Goal: Task Accomplishment & Management: Complete application form

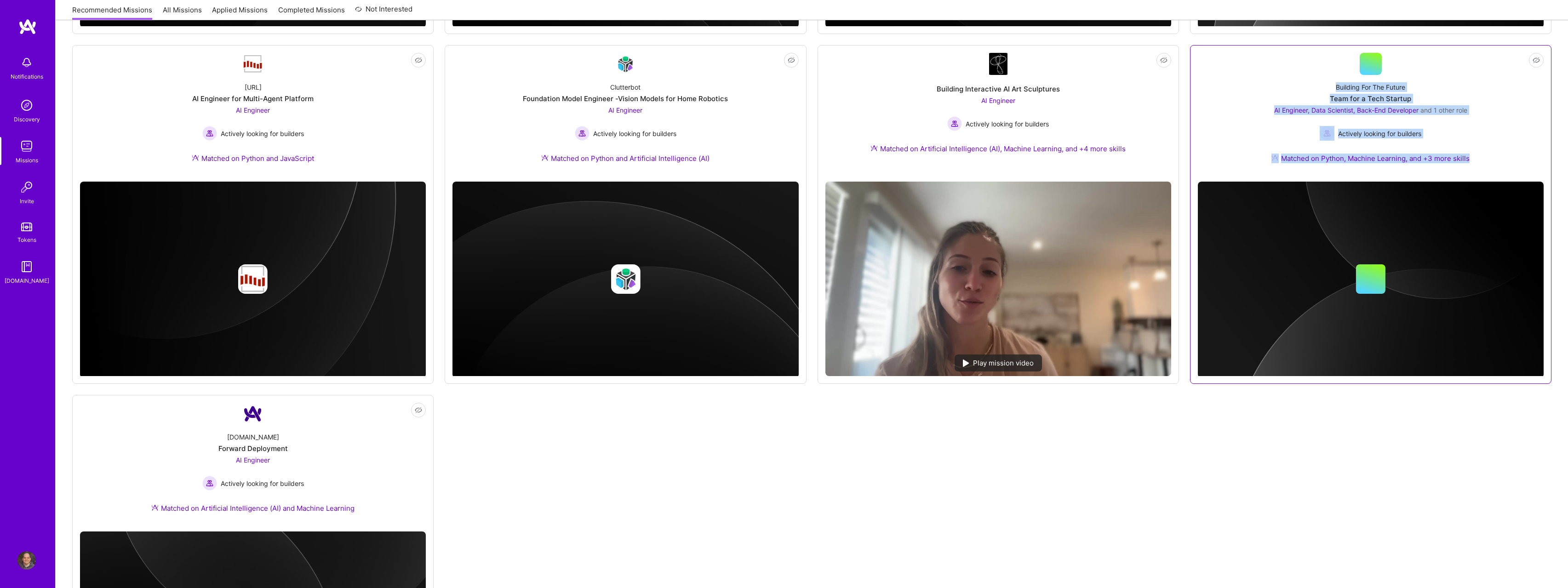
scroll to position [628, 0]
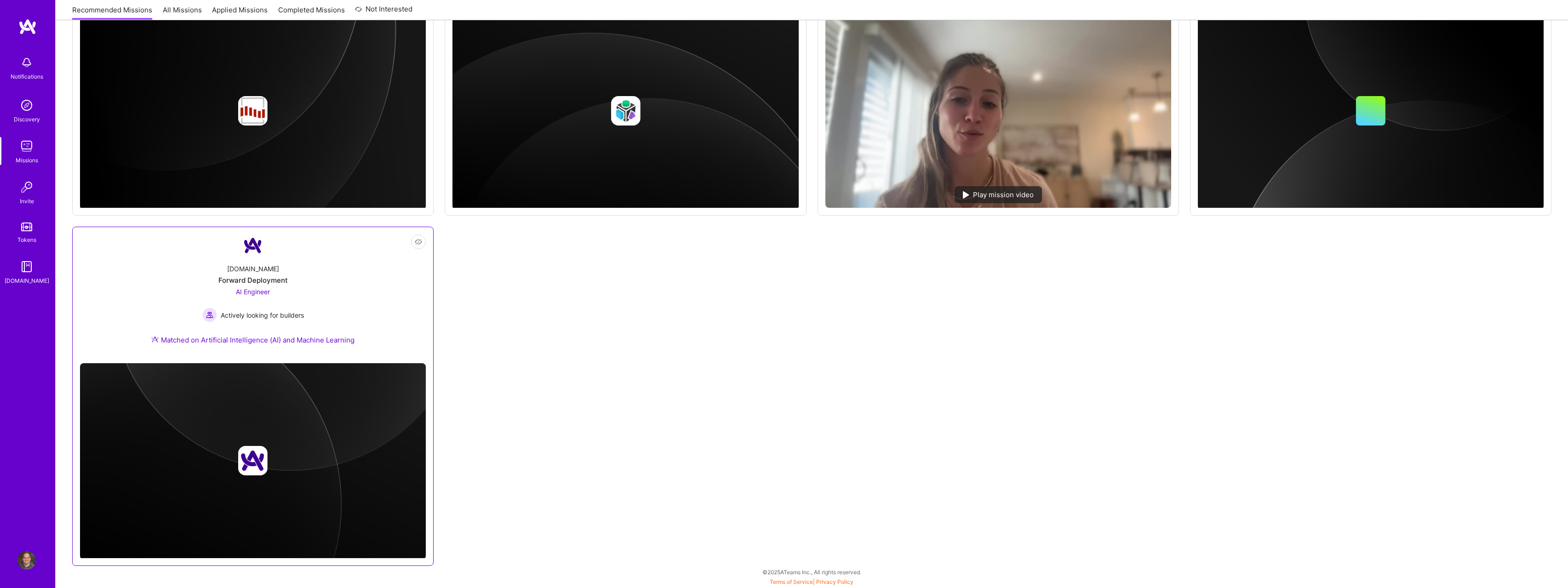
click at [323, 313] on div "A.Team Forward Deployment AI Engineer Actively looking for builders Matched on …" at bounding box center [253, 307] width 346 height 99
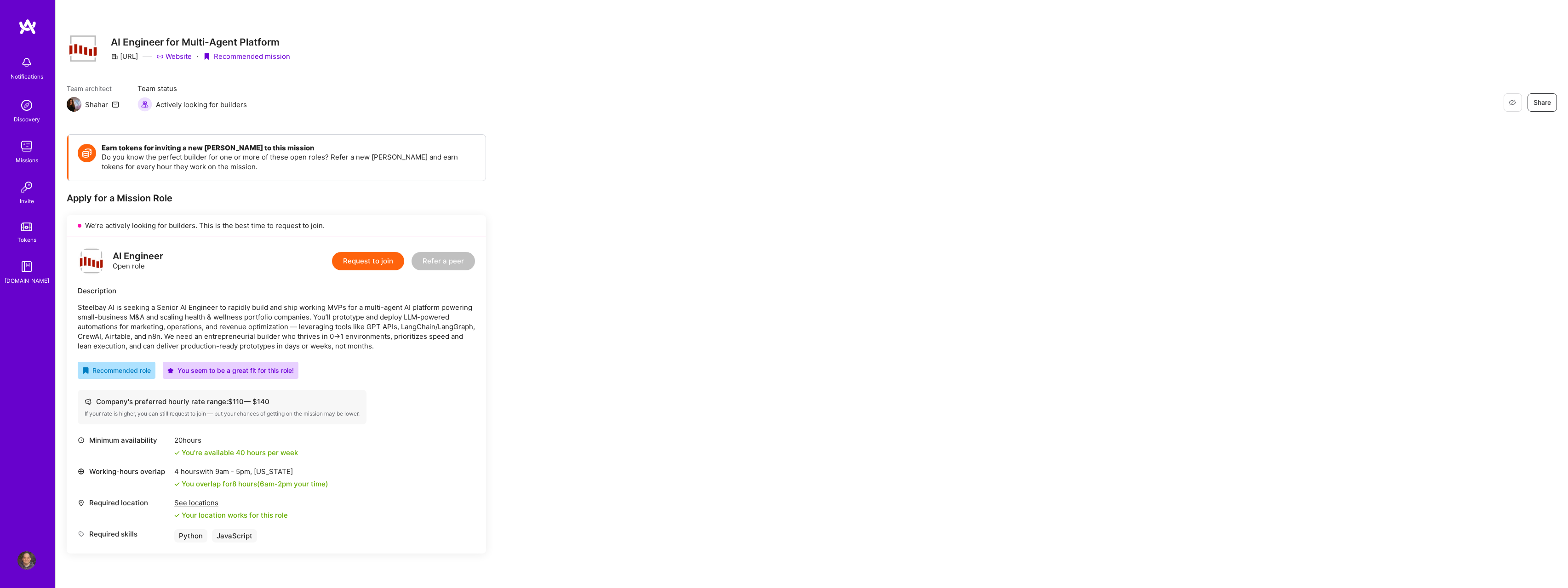
click at [397, 265] on button "Request to join" at bounding box center [368, 261] width 72 height 18
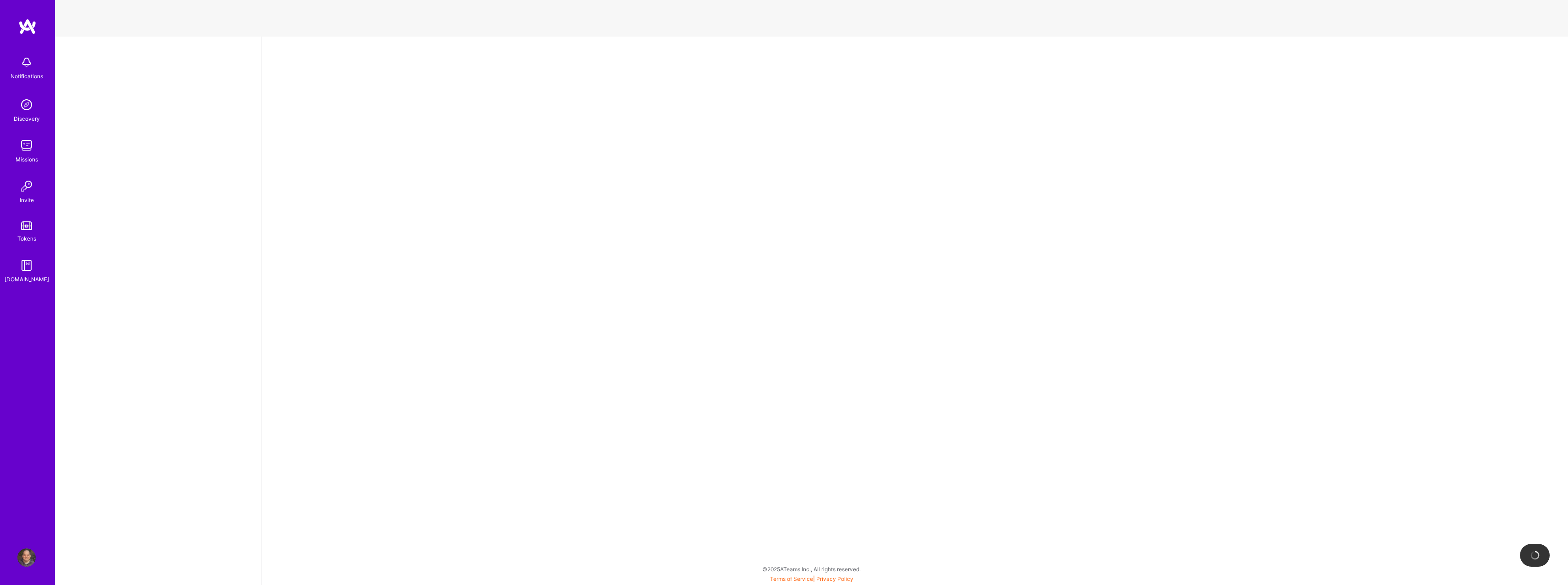
select select "US"
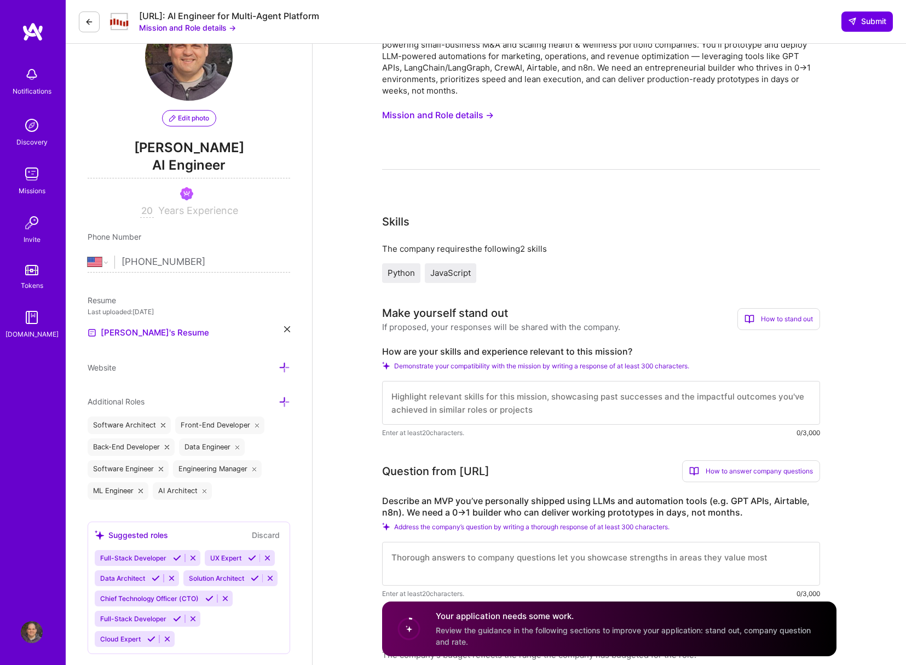
scroll to position [55, 0]
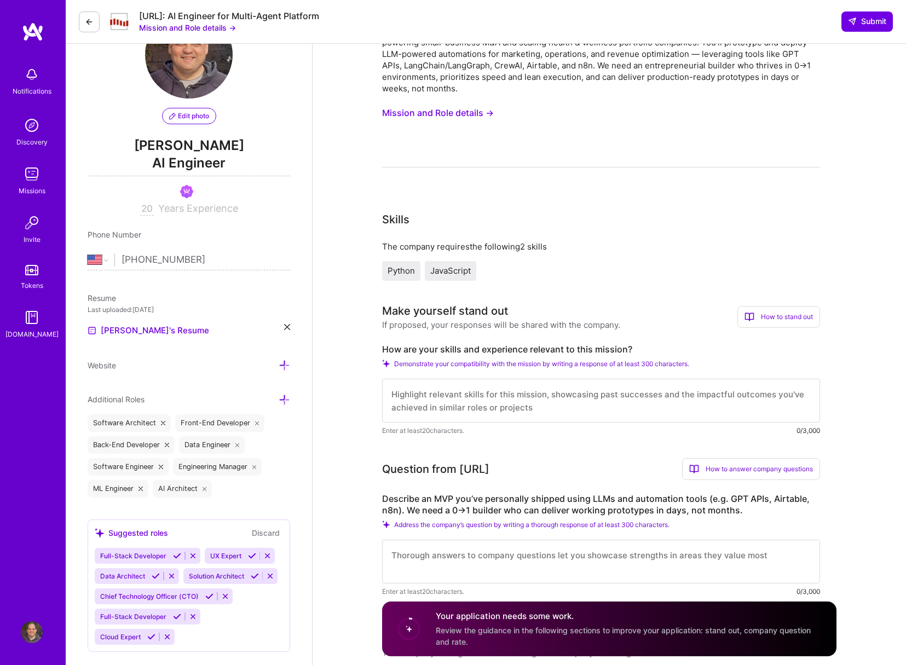
click at [606, 554] on textarea at bounding box center [601, 562] width 438 height 44
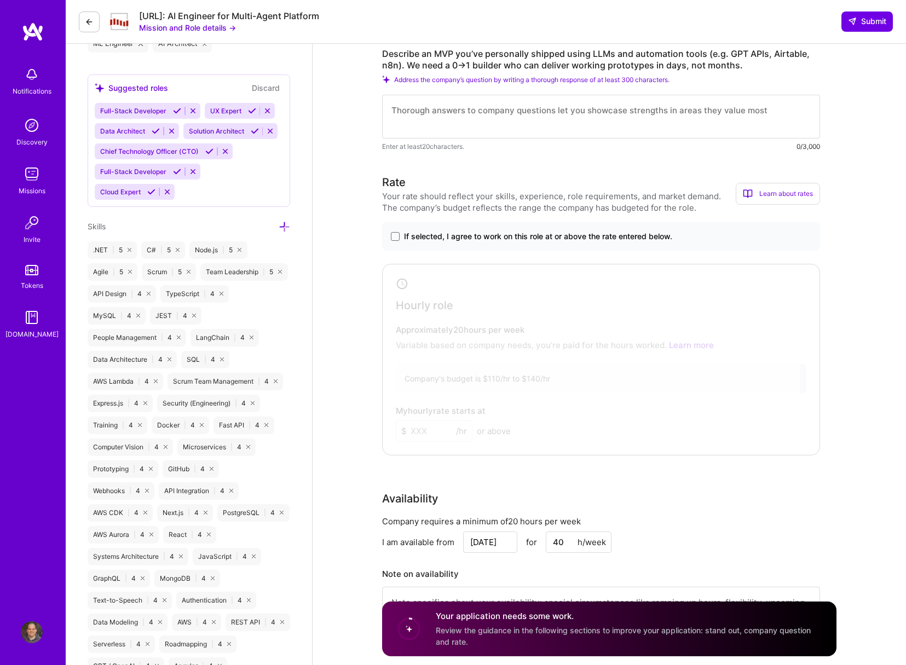
scroll to position [338, 0]
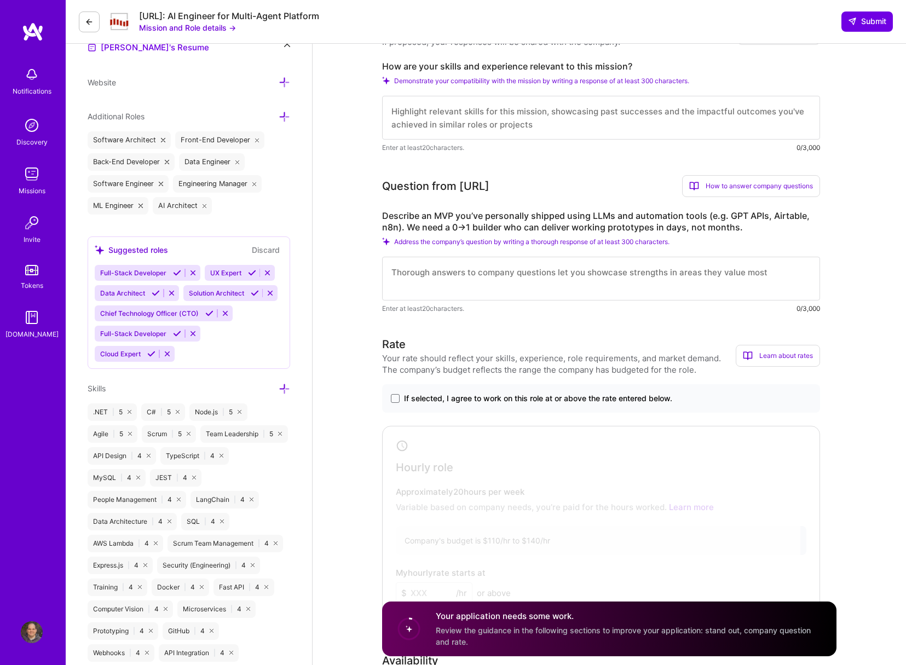
click at [429, 396] on span "If selected, I agree to work on this role at or above the rate entered below." at bounding box center [538, 398] width 268 height 11
click at [0, 0] on input "If selected, I agree to work on this role at or above the rate entered below." at bounding box center [0, 0] width 0 height 0
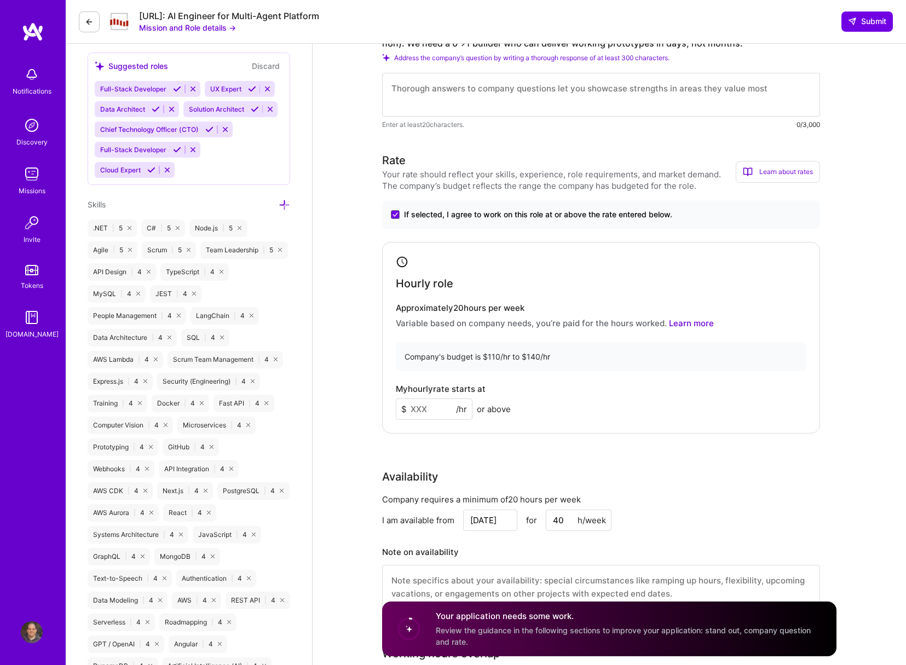
scroll to position [580, 0]
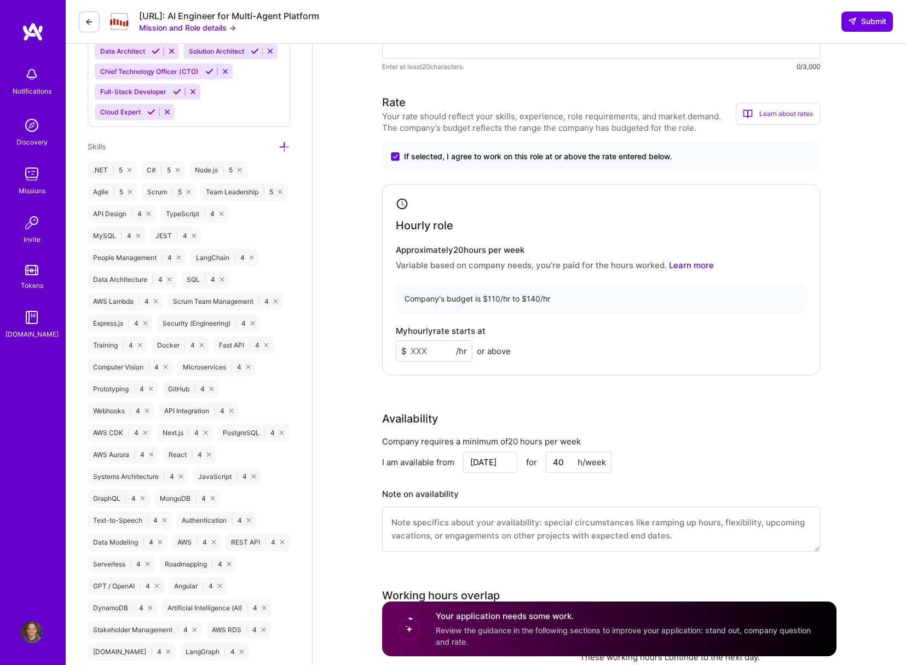
click at [411, 350] on input at bounding box center [434, 351] width 77 height 21
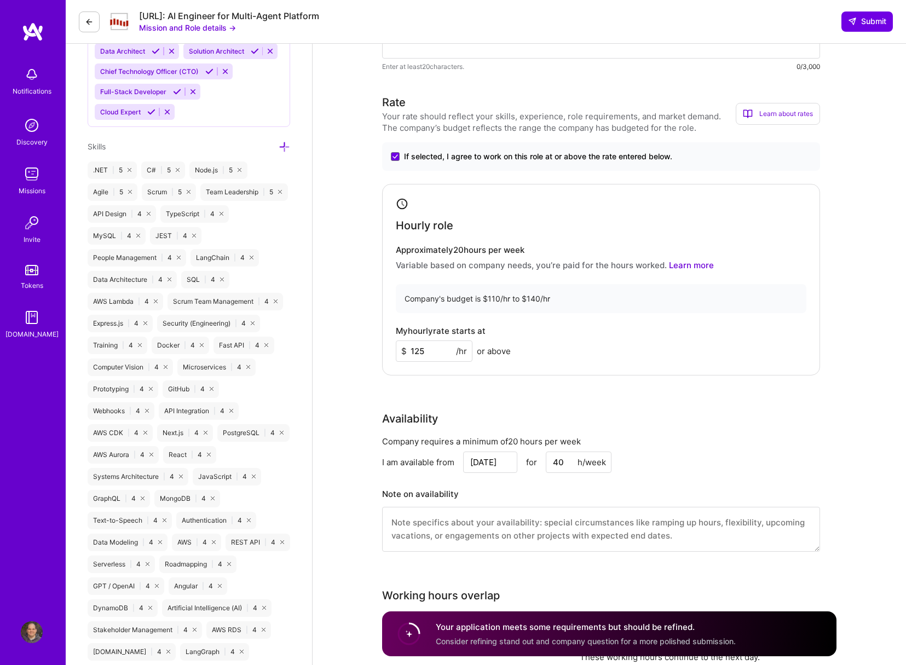
click at [415, 350] on input "125" at bounding box center [434, 351] width 77 height 21
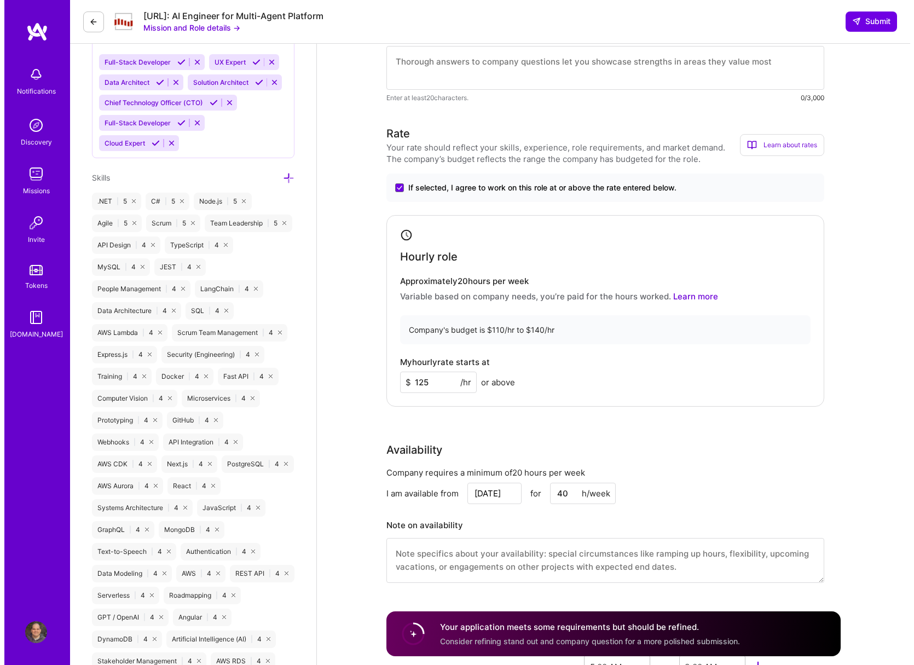
scroll to position [233, 0]
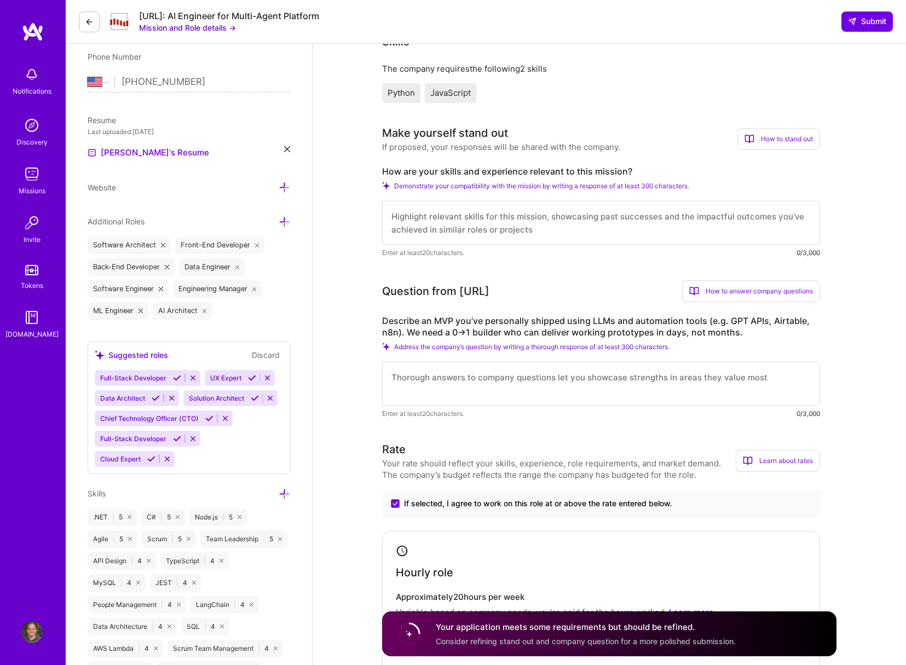
type input "125"
click at [578, 388] on textarea at bounding box center [601, 384] width 438 height 44
click at [805, 379] on textarea "I have built several MVPs using GPT APIs including the most recent one which we…" at bounding box center [601, 384] width 438 height 44
click at [731, 382] on textarea "I have built several MVPs using GPT APIs including the most recent one which we…" at bounding box center [601, 384] width 438 height 44
click at [728, 388] on textarea "I have built several MVPs using GPT APIs including the most recent one which we…" at bounding box center [601, 384] width 438 height 44
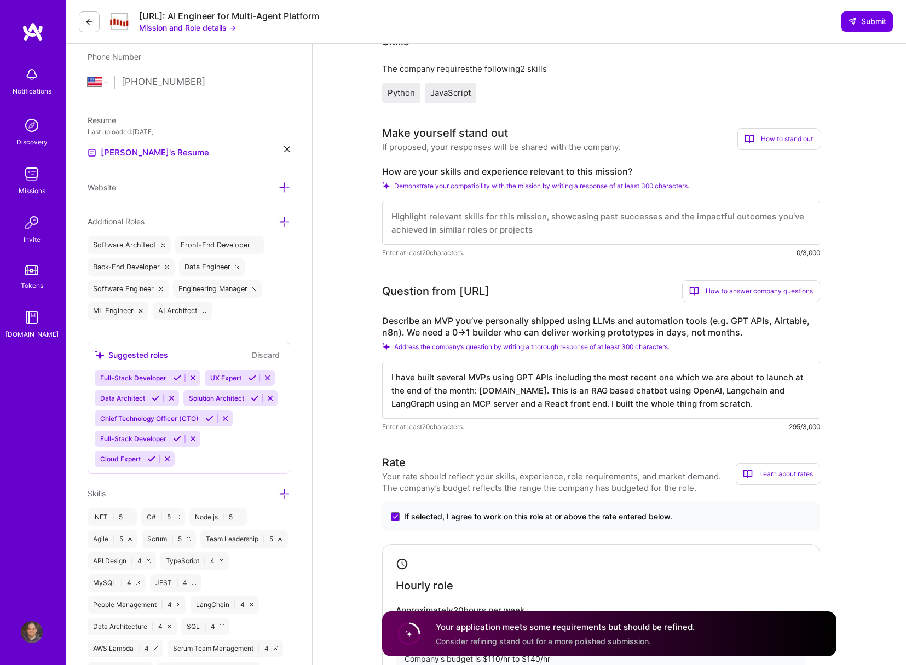
click at [768, 406] on textarea "I have built several MVPs using GPT APIs including the most recent one which we…" at bounding box center [601, 390] width 438 height 57
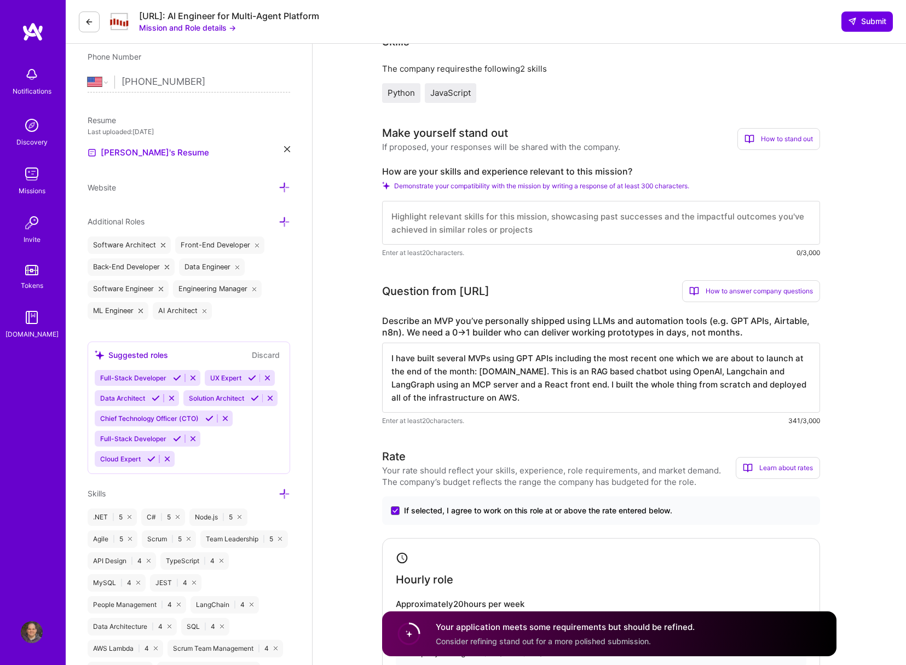
type textarea "I have built several MVPs using GPT APIs including the most recent one which we…"
click at [520, 221] on textarea at bounding box center [601, 223] width 438 height 44
click at [611, 395] on textarea "I have built several MVPs using GPT APIs including the most recent one which we…" at bounding box center [601, 378] width 438 height 70
click at [446, 228] on textarea at bounding box center [601, 223] width 438 height 44
click at [582, 395] on textarea "I have built several MVPs using GPT APIs including the most recent one which we…" at bounding box center [601, 378] width 438 height 70
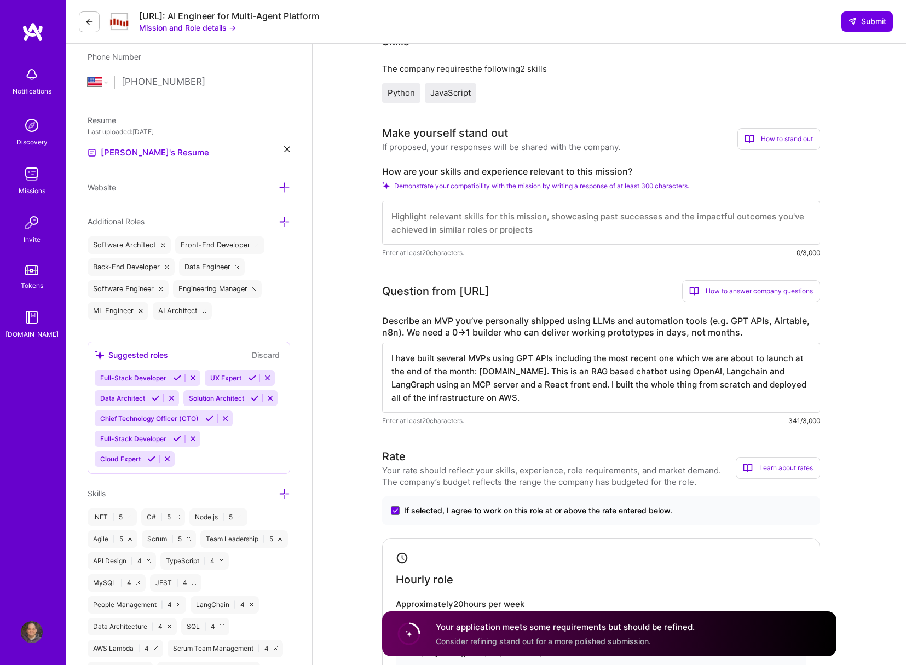
click at [457, 226] on textarea at bounding box center [601, 223] width 438 height 44
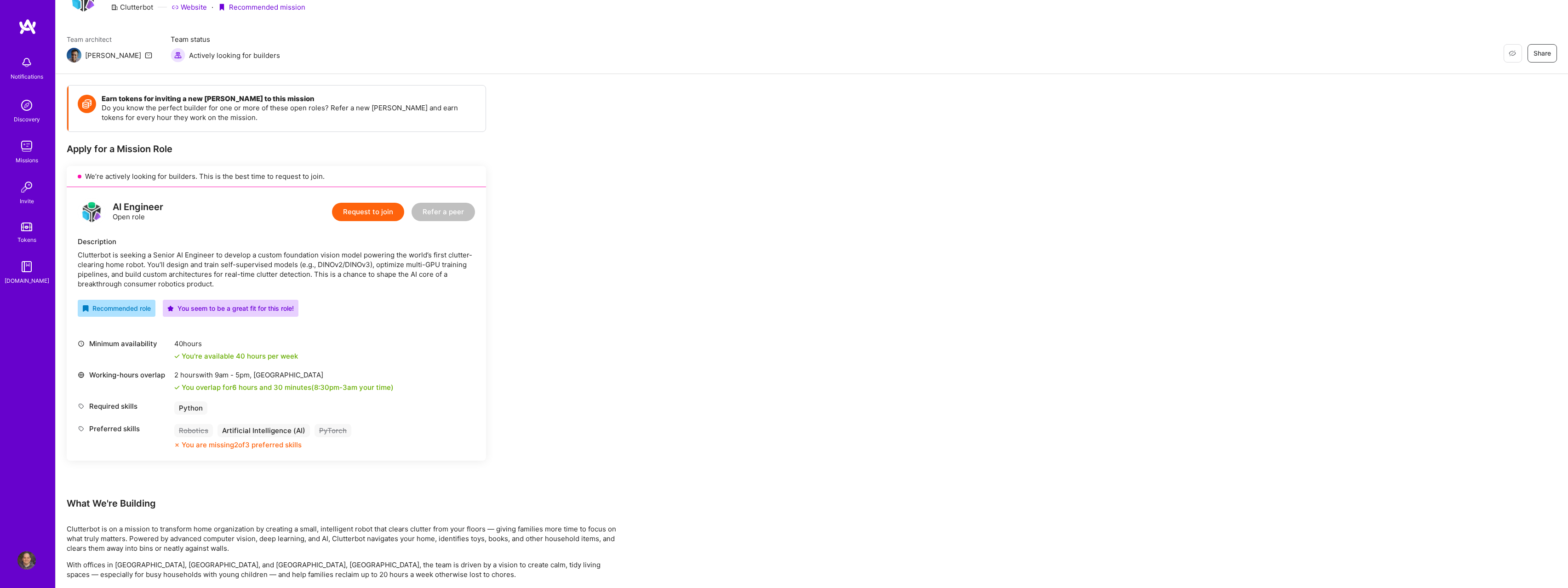
scroll to position [54, 0]
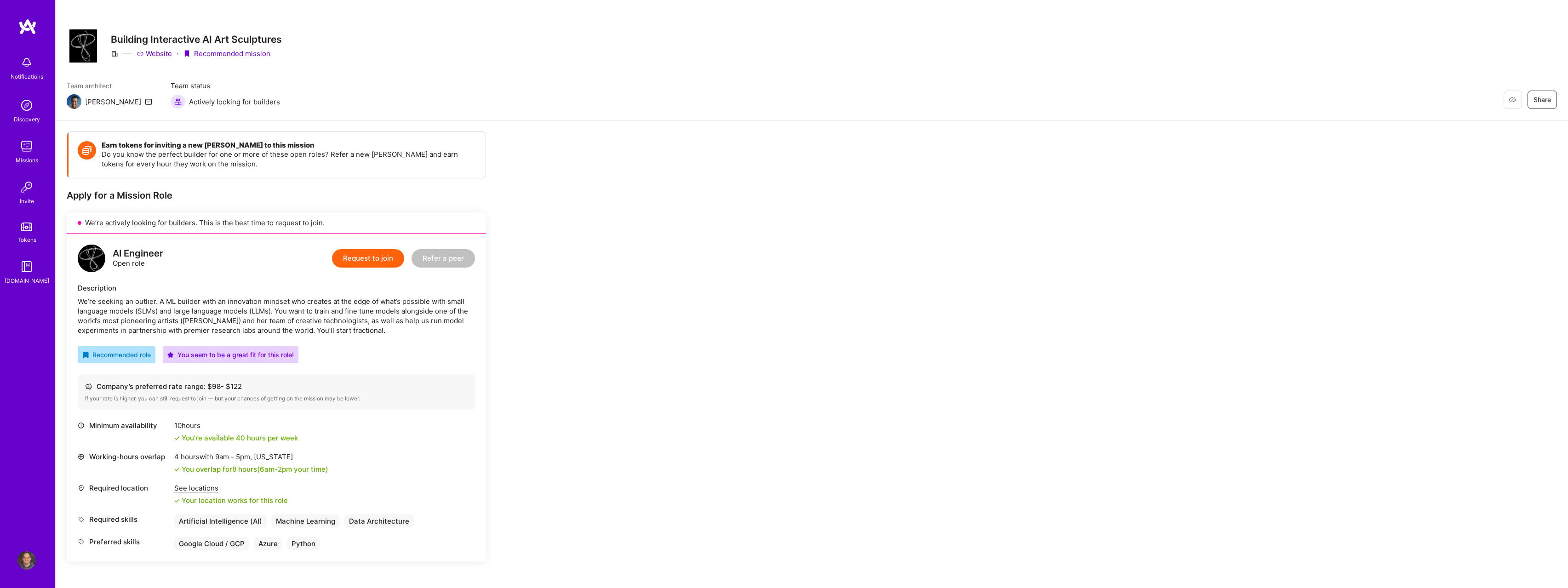
scroll to position [3, 0]
click at [29, 148] on img at bounding box center [27, 146] width 18 height 18
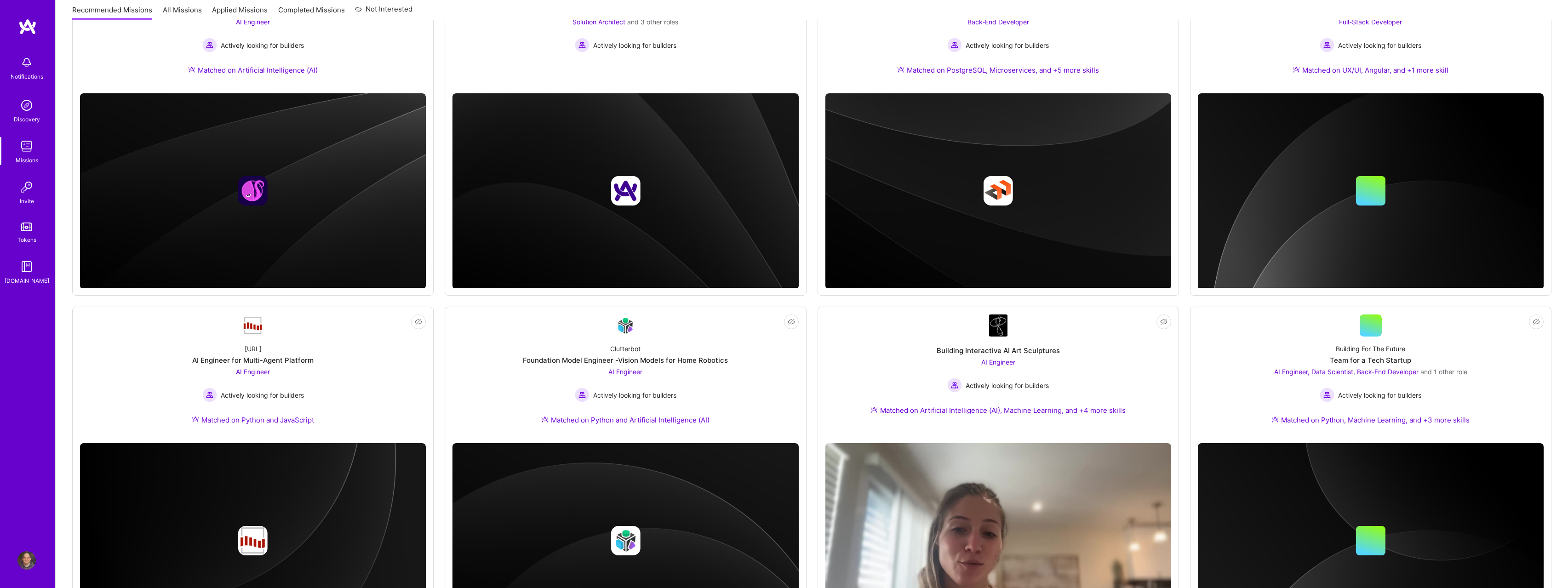
scroll to position [427, 0]
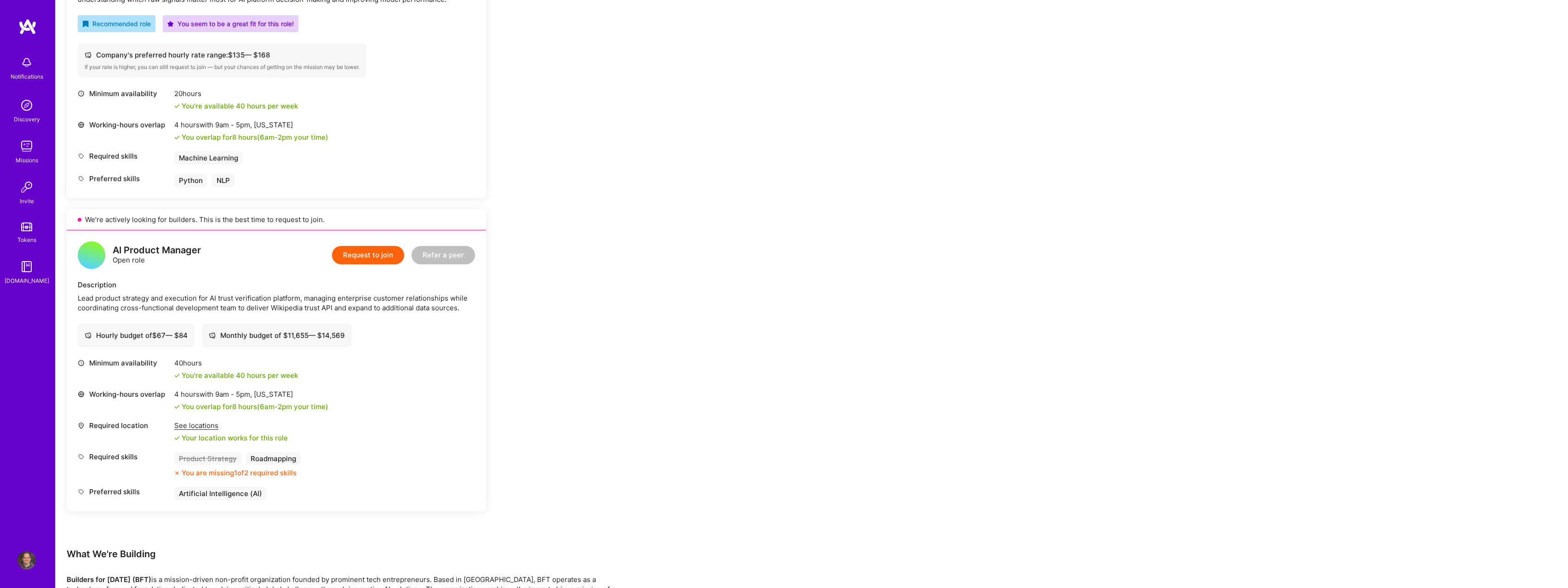
scroll to position [877, 0]
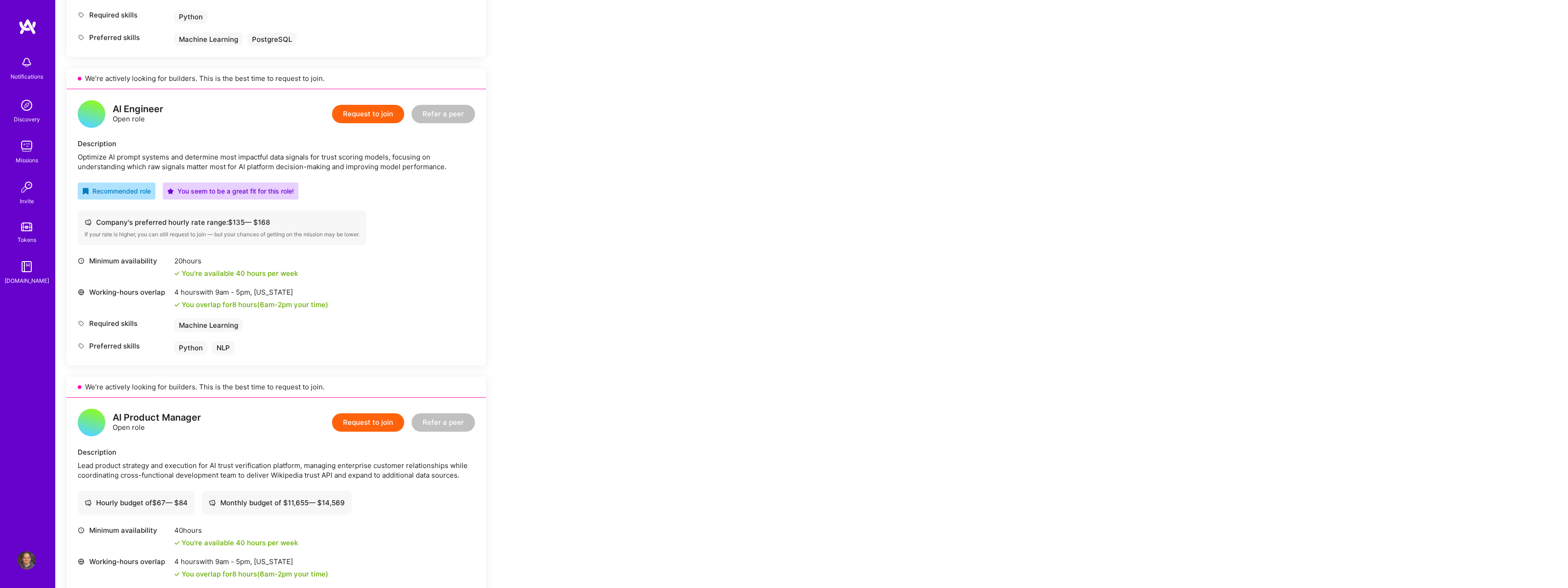
click at [375, 123] on button "Request to join" at bounding box center [368, 114] width 72 height 18
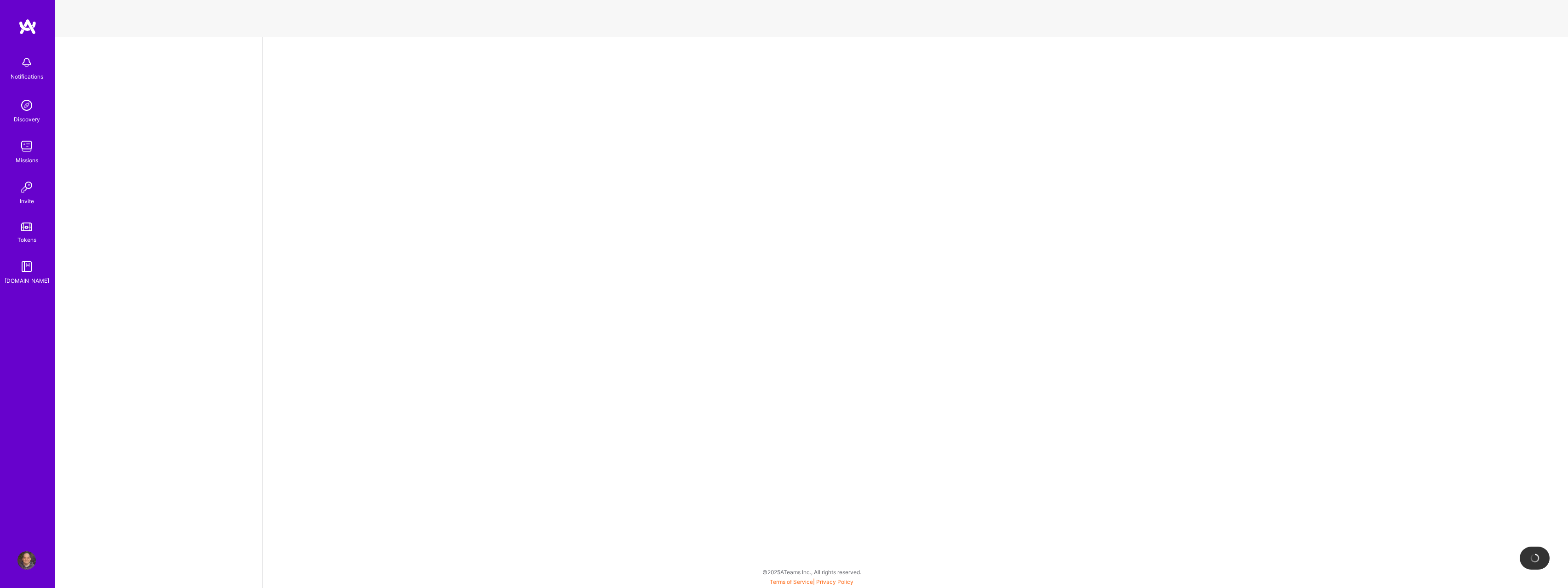
select select "US"
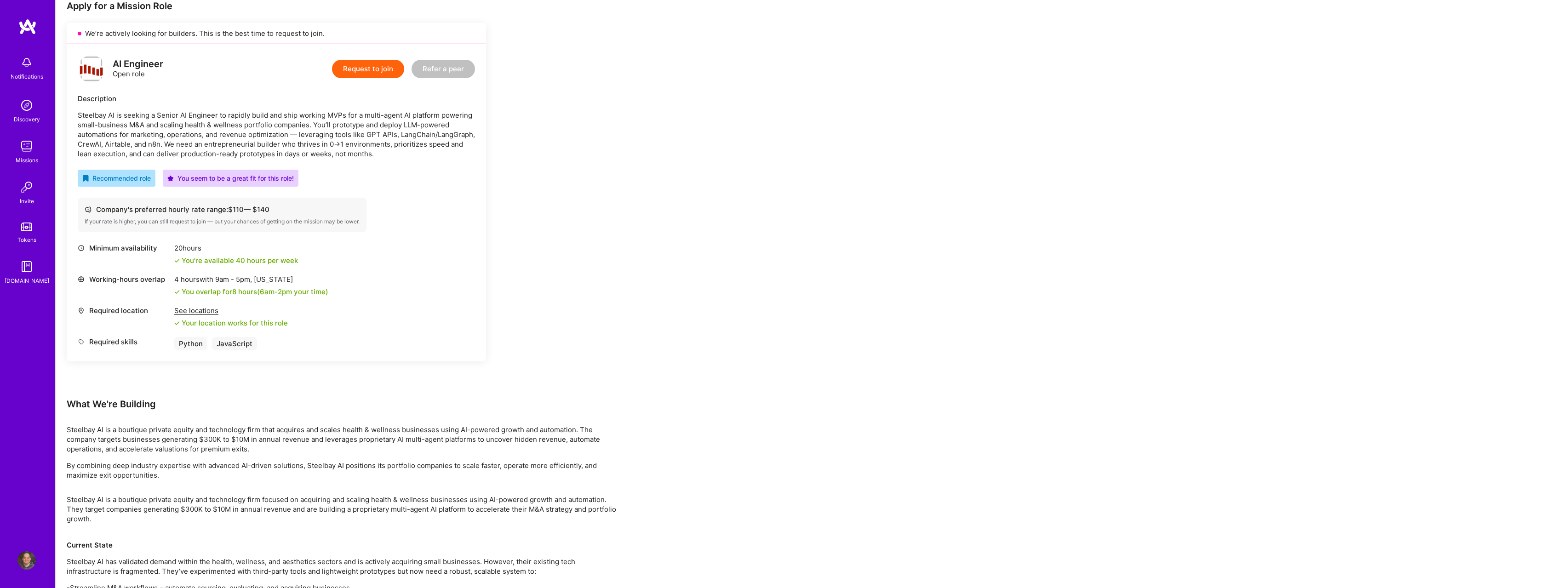
scroll to position [203, 0]
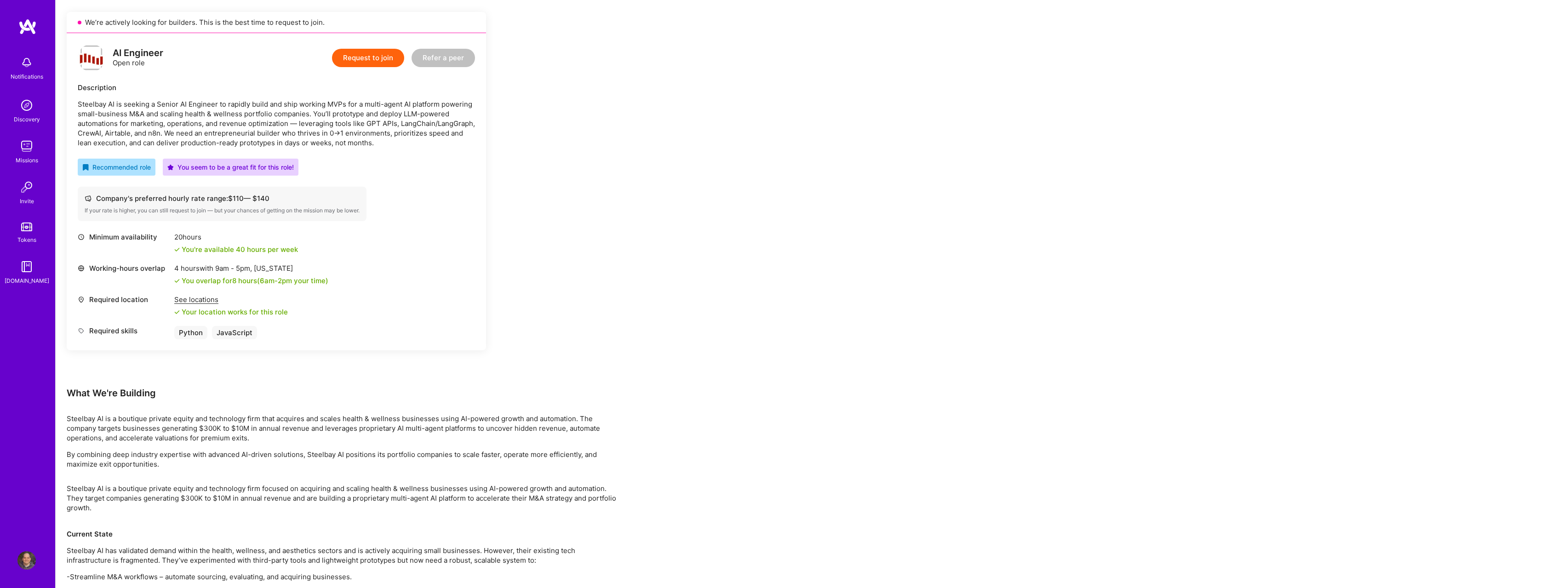
click at [840, 207] on div "Earn tokens for inviting a new A.Teamer to this mission Do you know the perfect…" at bounding box center [811, 532] width 1513 height 1223
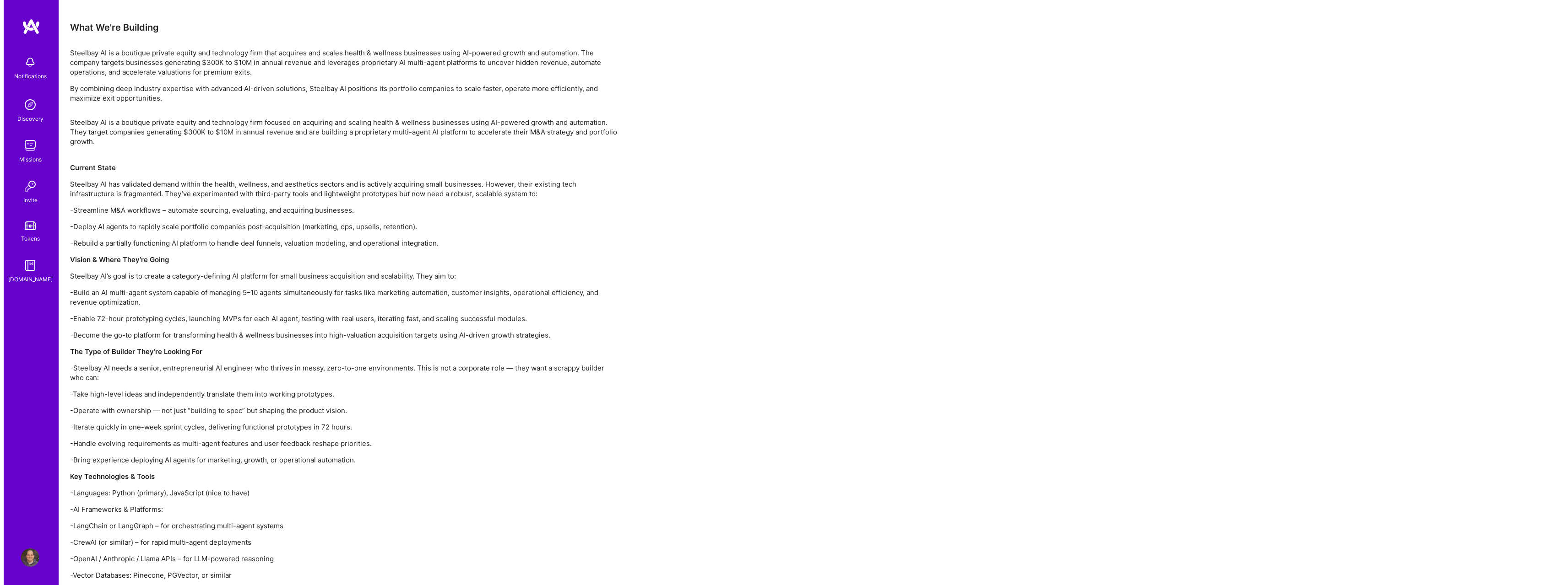
scroll to position [0, 0]
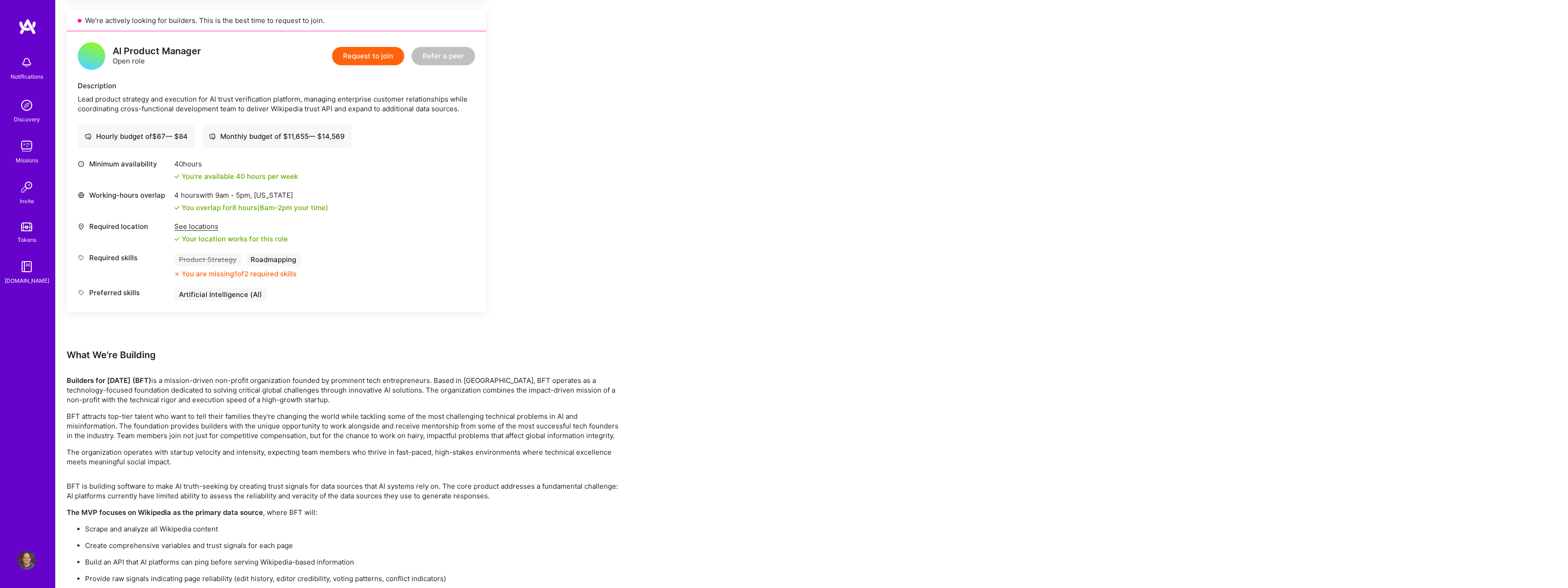
scroll to position [1242, 0]
